Goal: Transaction & Acquisition: Download file/media

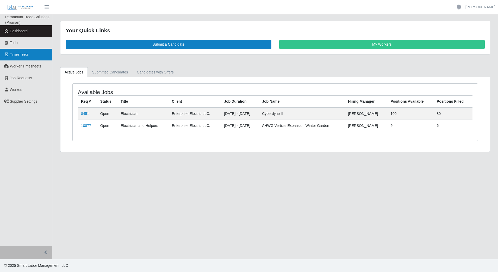
click at [29, 53] on link "Timesheets" at bounding box center [26, 55] width 52 height 12
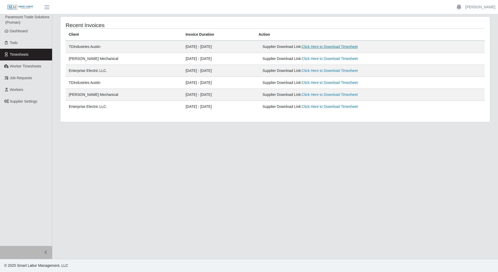
click at [328, 46] on link "Click Here to Download Timesheet" at bounding box center [330, 47] width 56 height 4
click at [341, 46] on link "Click Here to Download Timesheet" at bounding box center [330, 47] width 56 height 4
